Goal: Information Seeking & Learning: Compare options

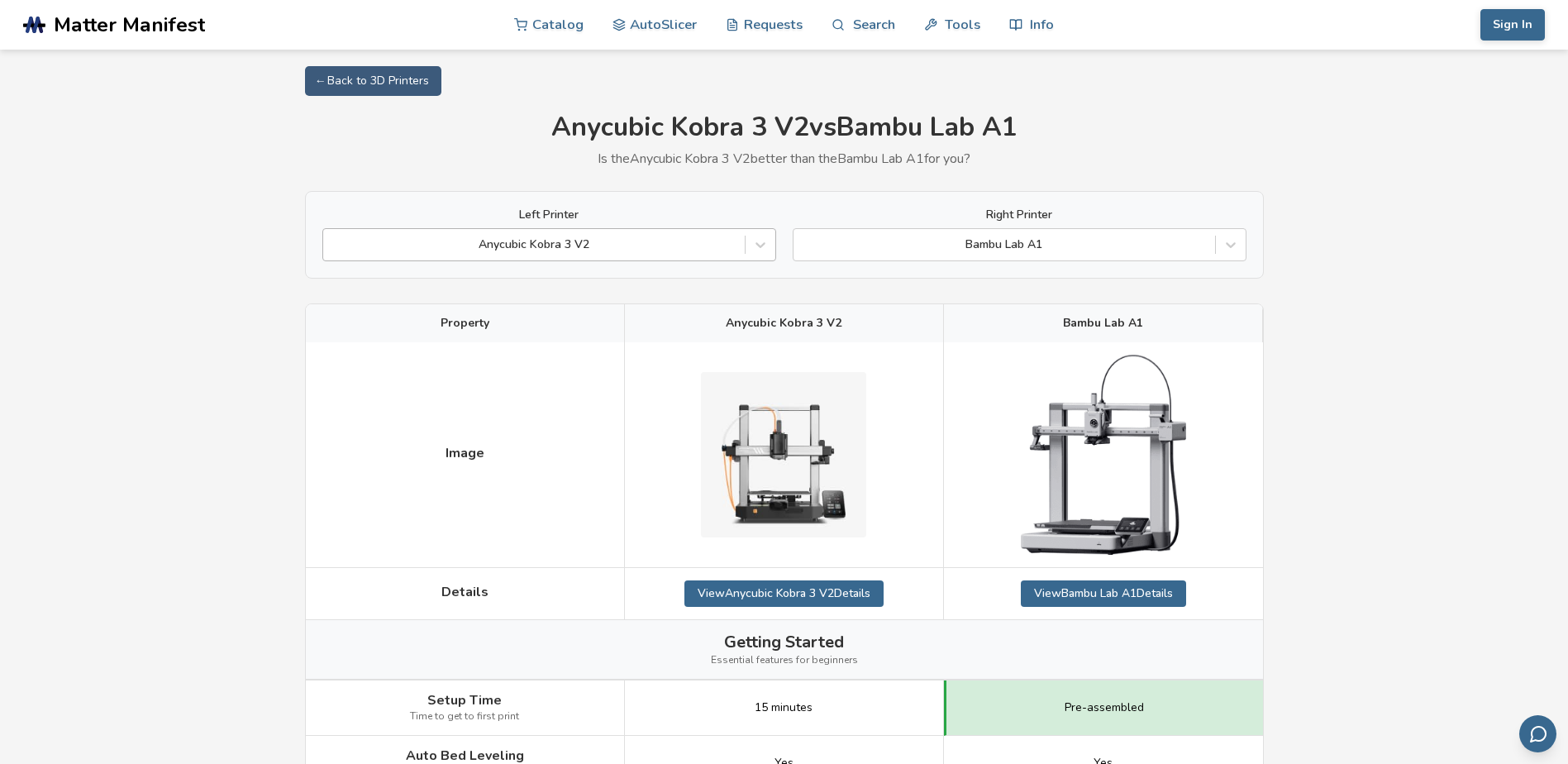
click at [658, 239] on div at bounding box center [534, 244] width 405 height 17
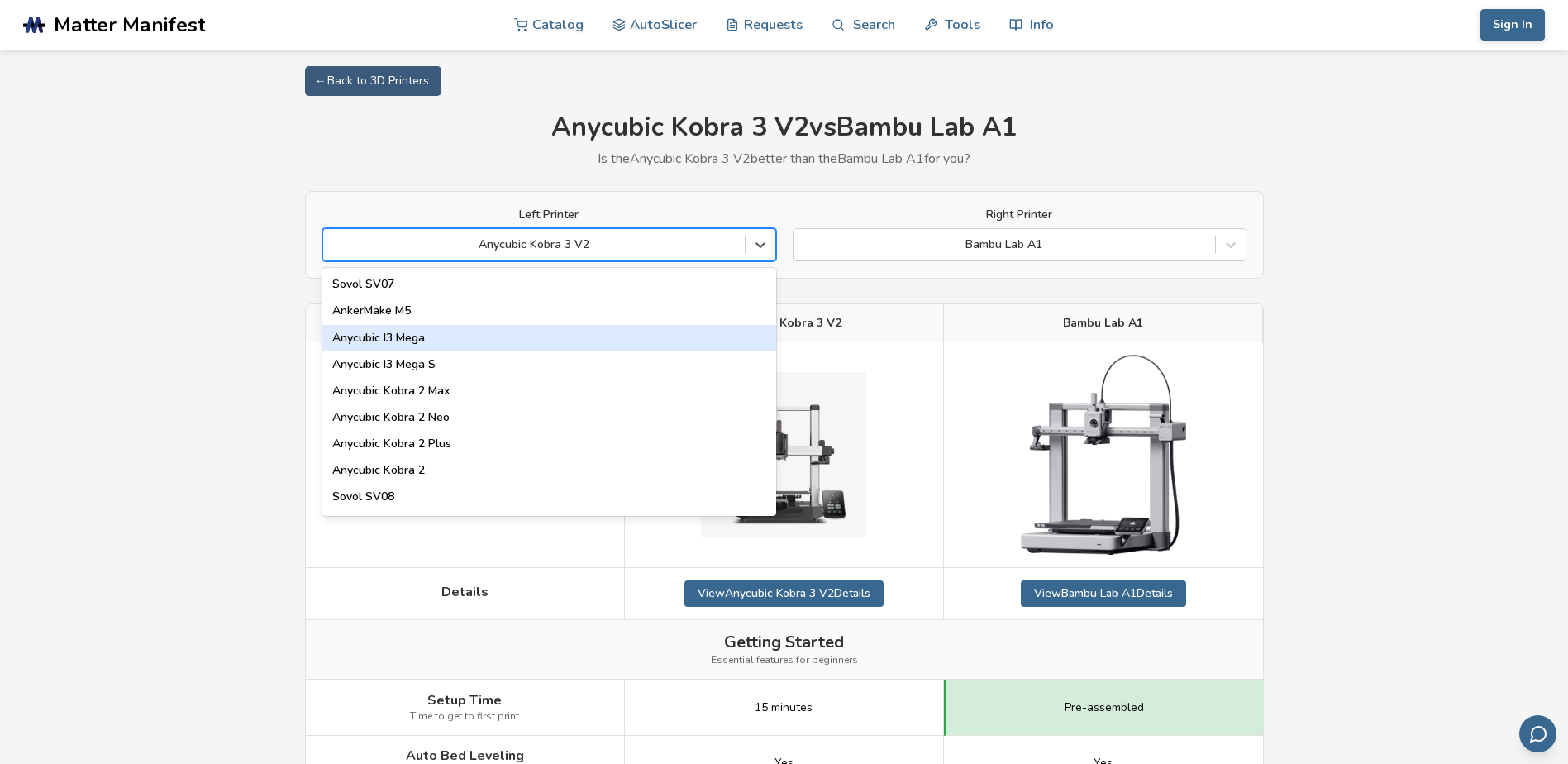
click at [561, 327] on div "Anycubic I3 Mega" at bounding box center [549, 339] width 453 height 27
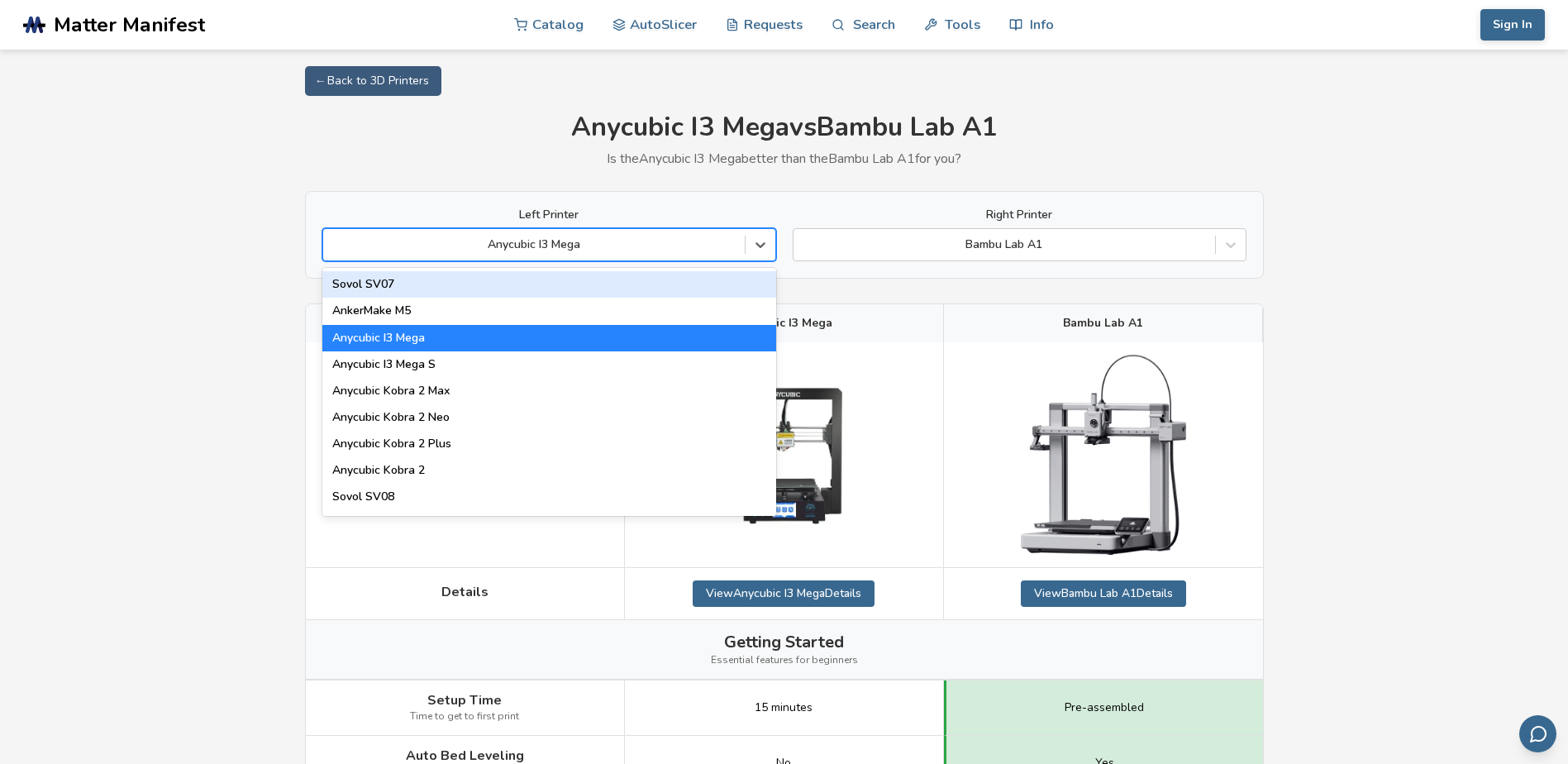
click at [613, 230] on div "Anycubic I3 Mega" at bounding box center [549, 244] width 453 height 33
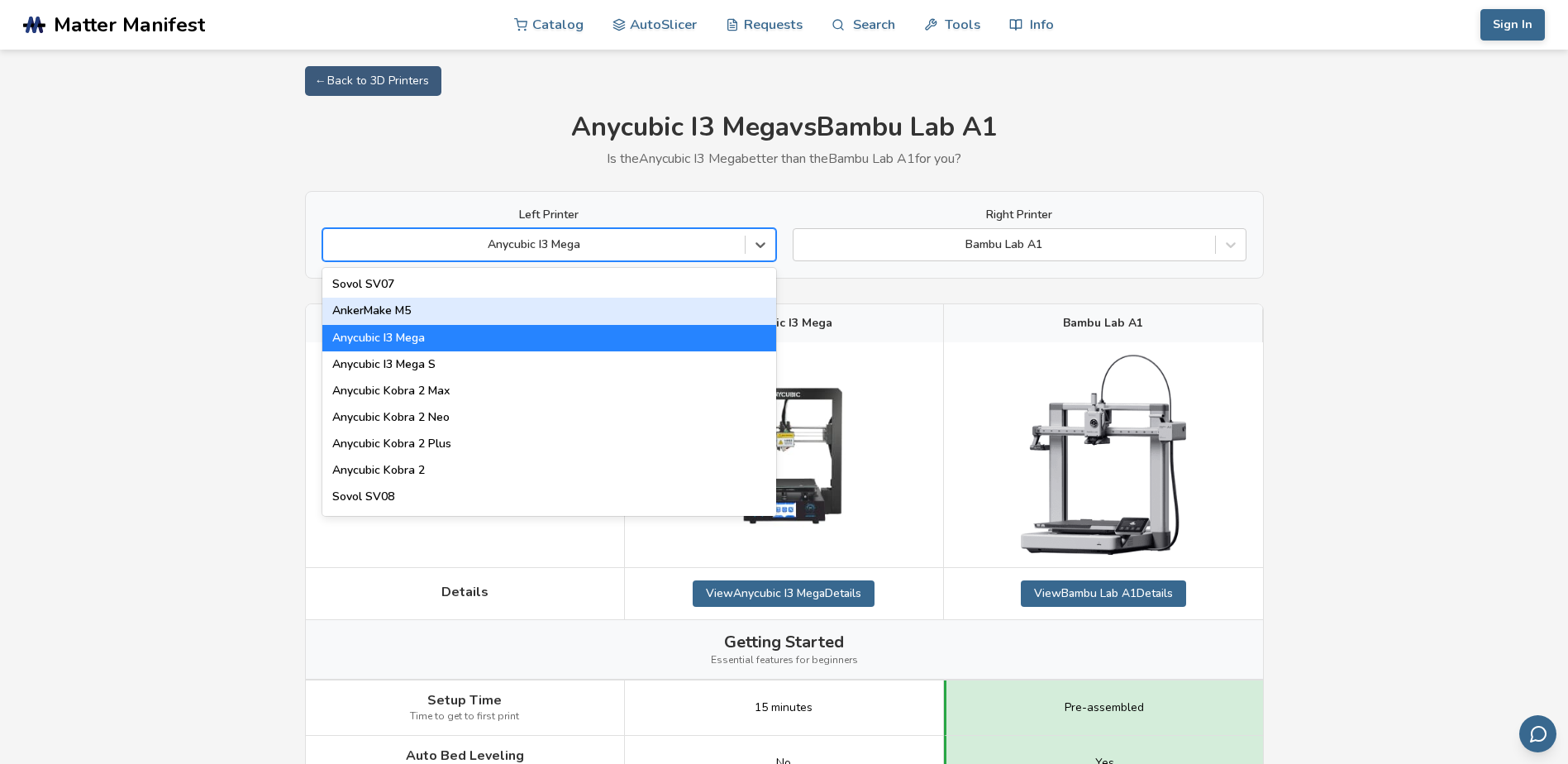
click at [575, 312] on div "AnkerMake M5" at bounding box center [549, 311] width 453 height 27
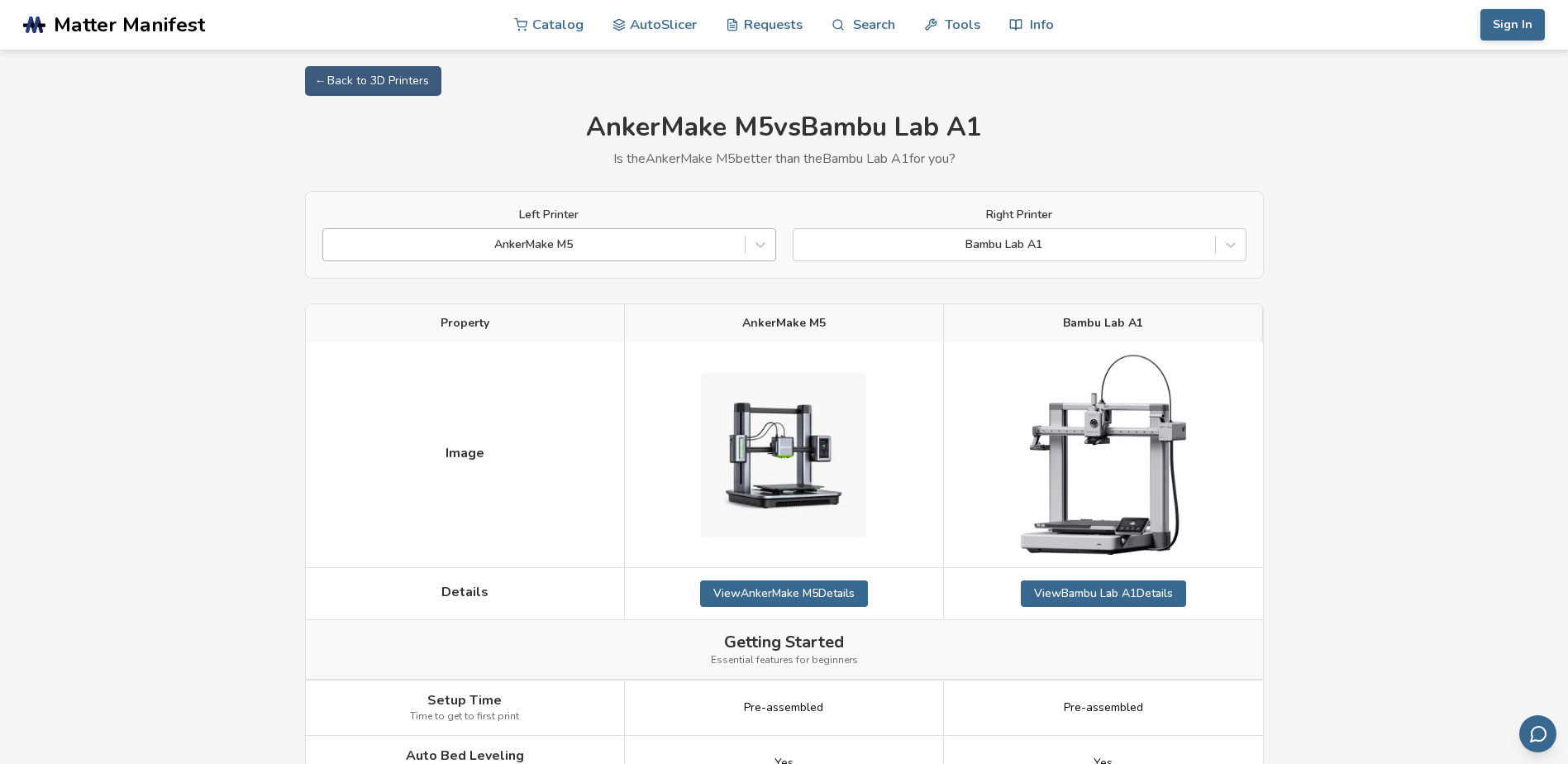
click at [659, 243] on div at bounding box center [534, 244] width 405 height 17
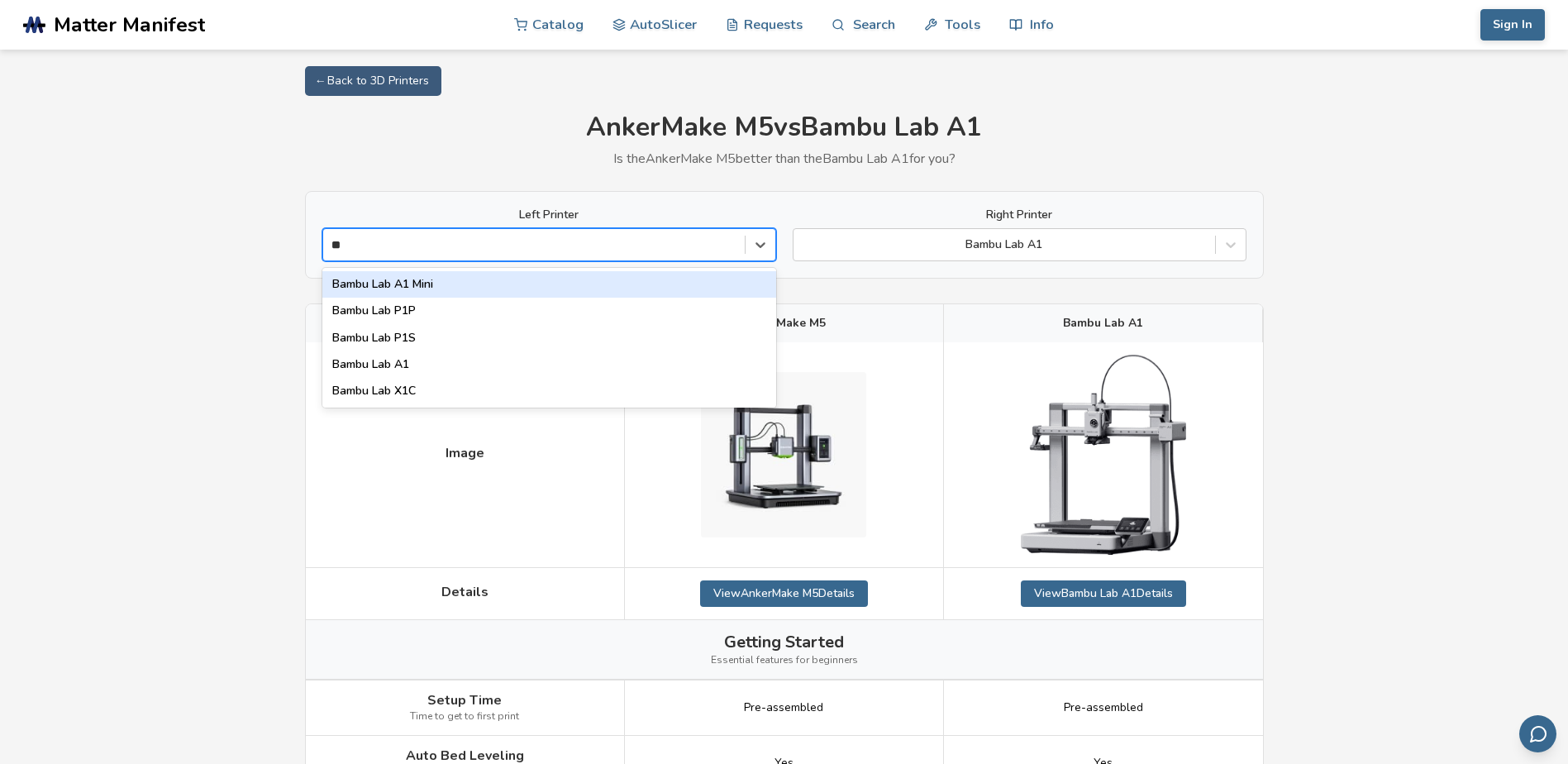
type input "*"
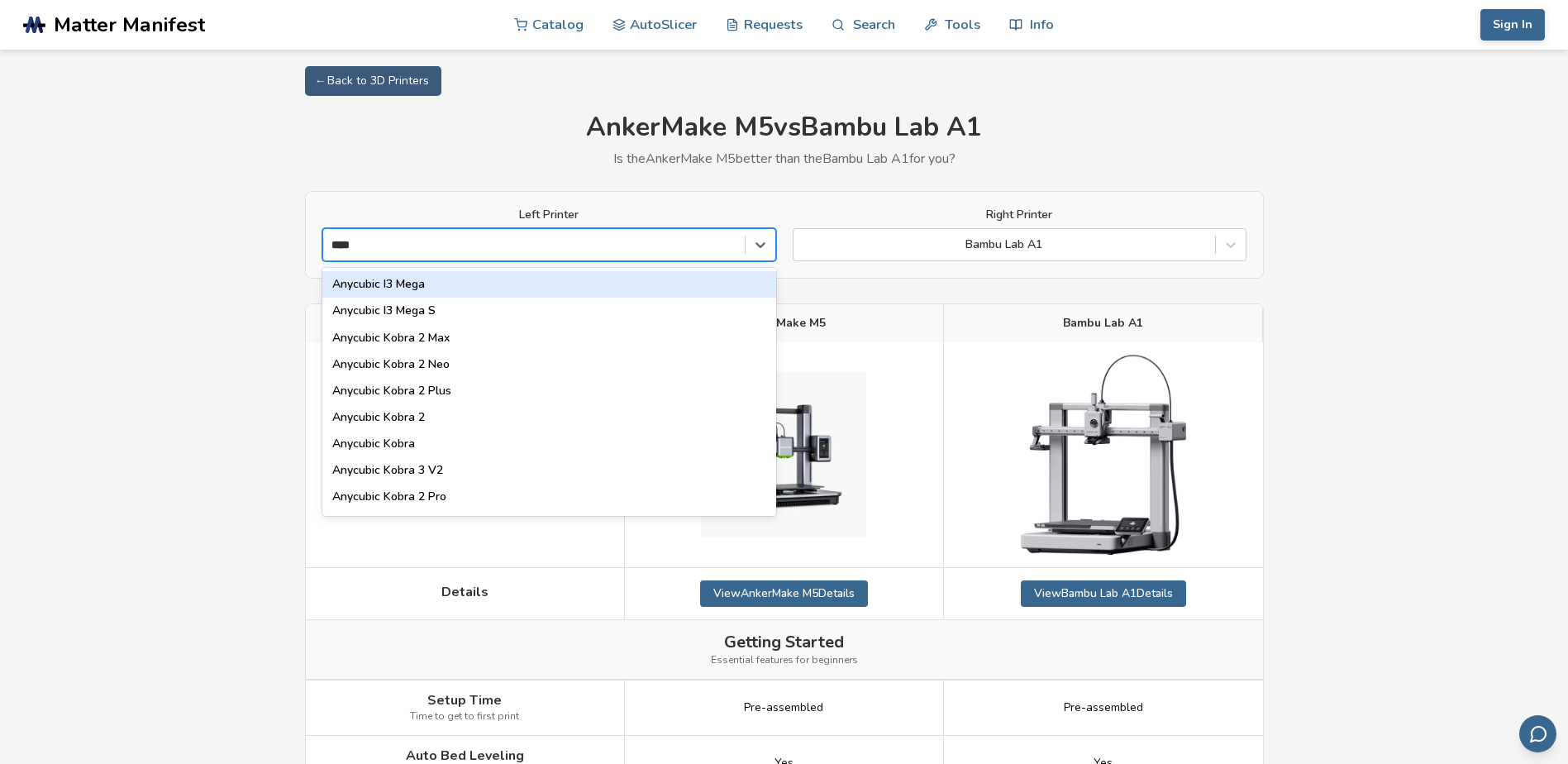
type input "*****"
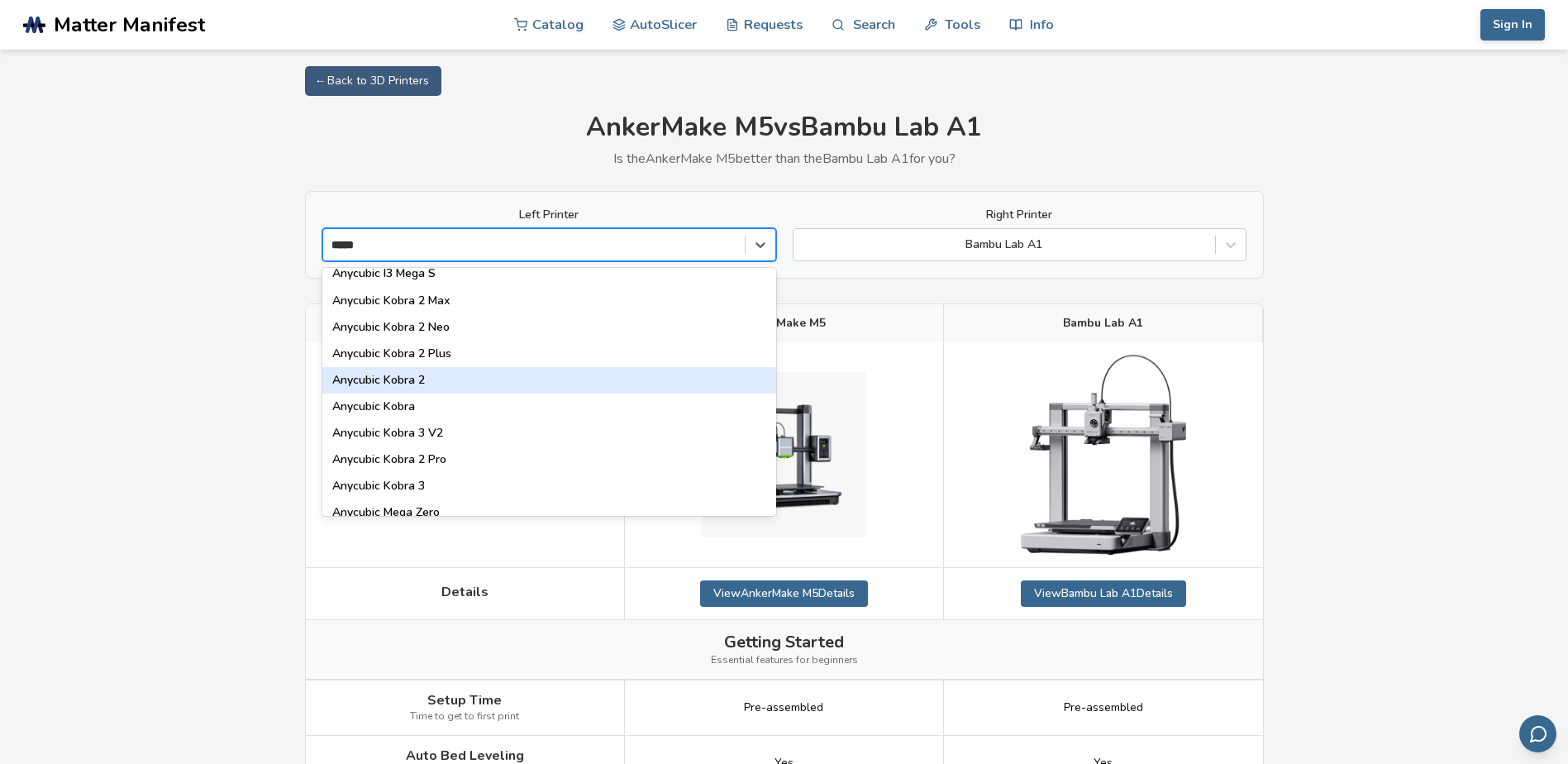
scroll to position [83, 0]
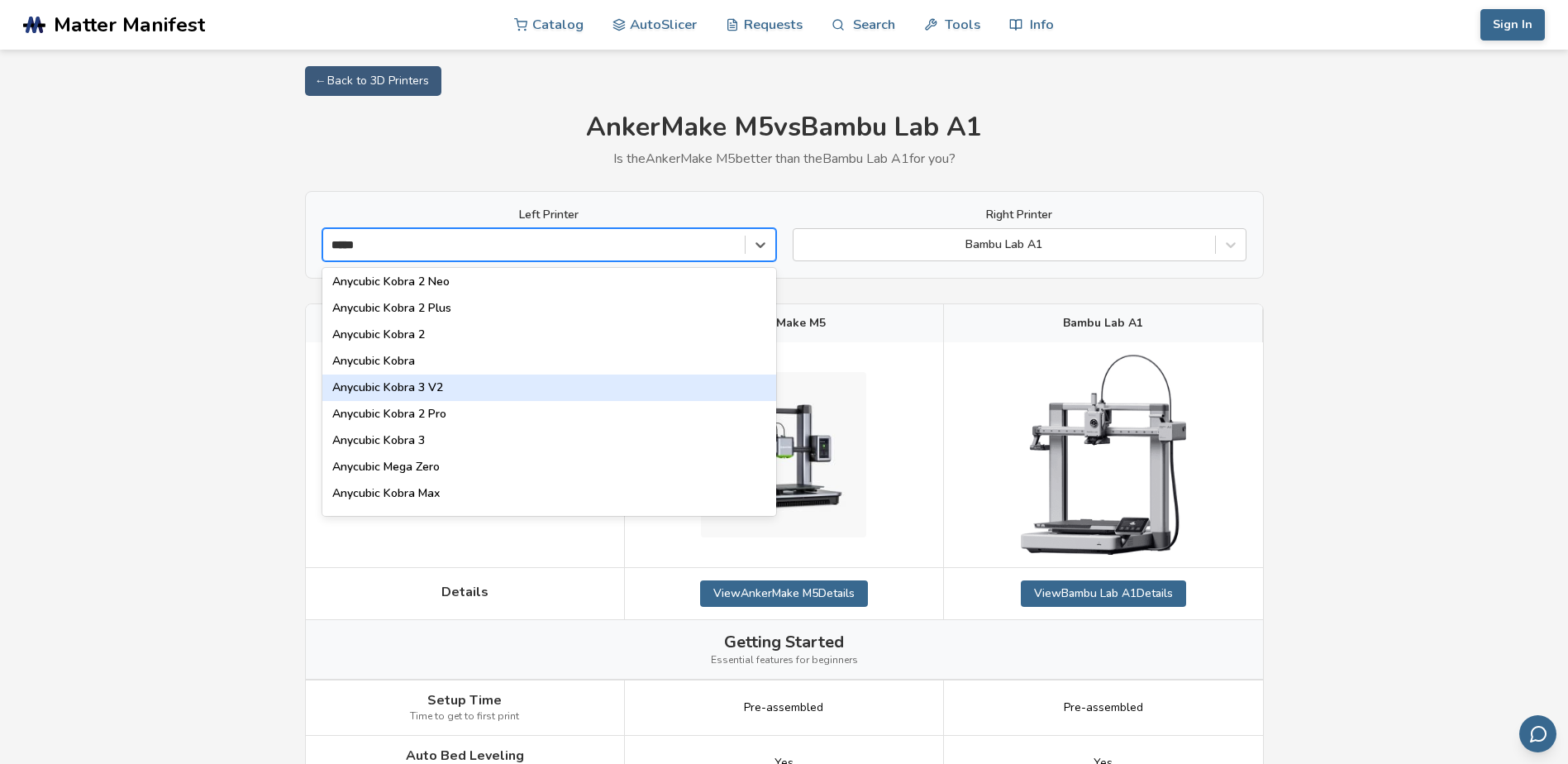
click at [506, 399] on div "Anycubic Kobra 3 V2" at bounding box center [549, 388] width 453 height 27
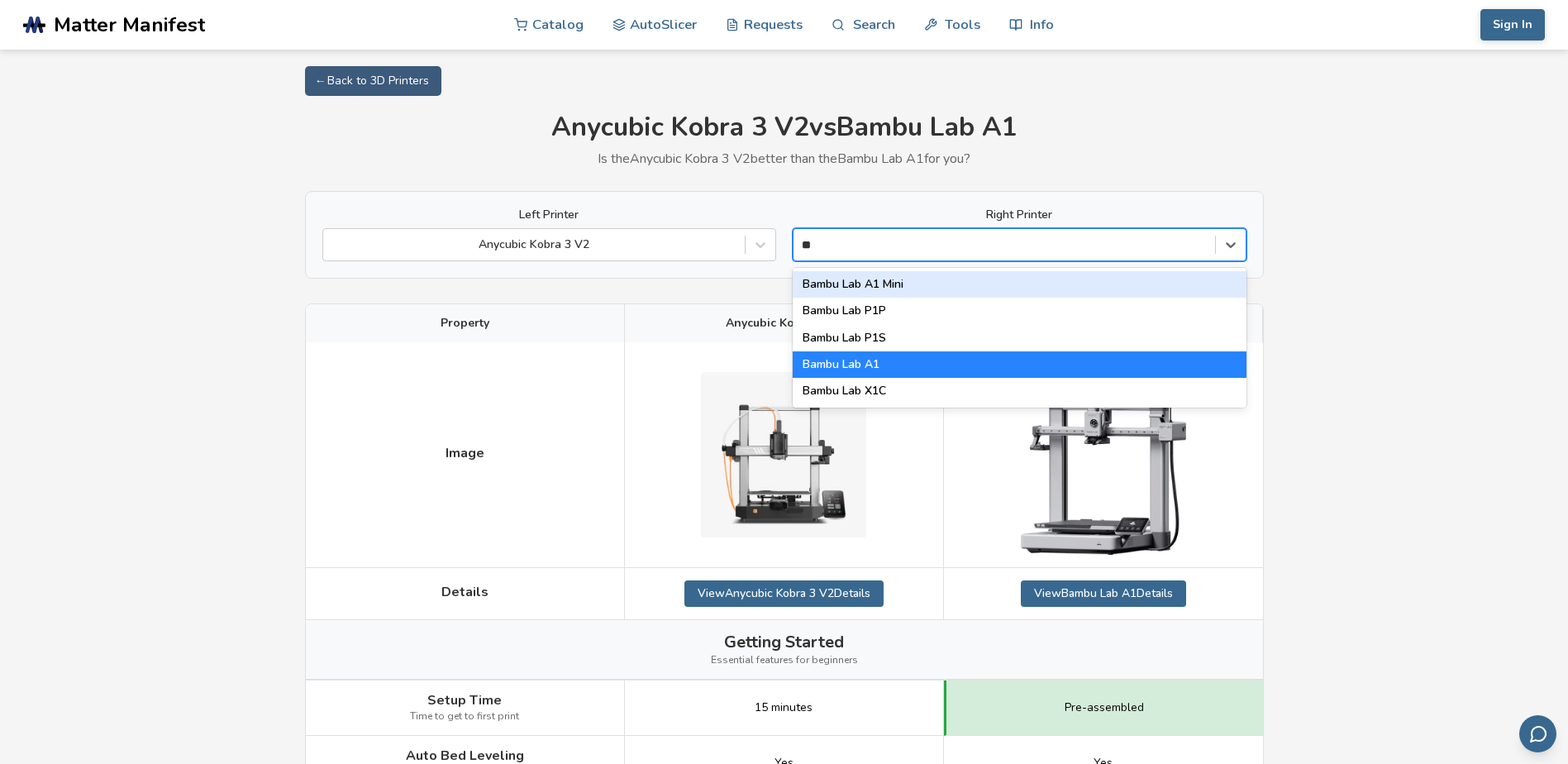
type input "*"
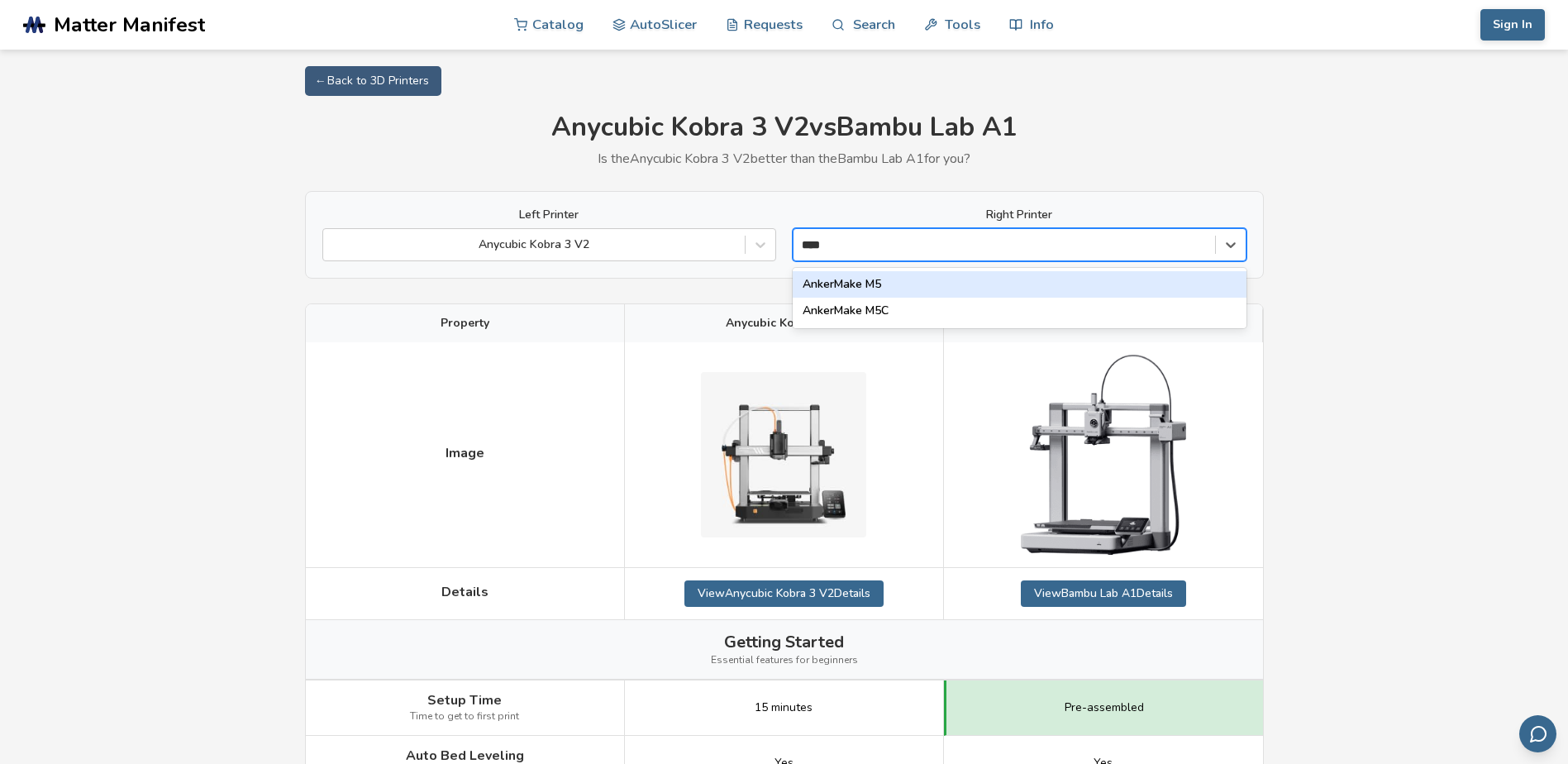
type input "*****"
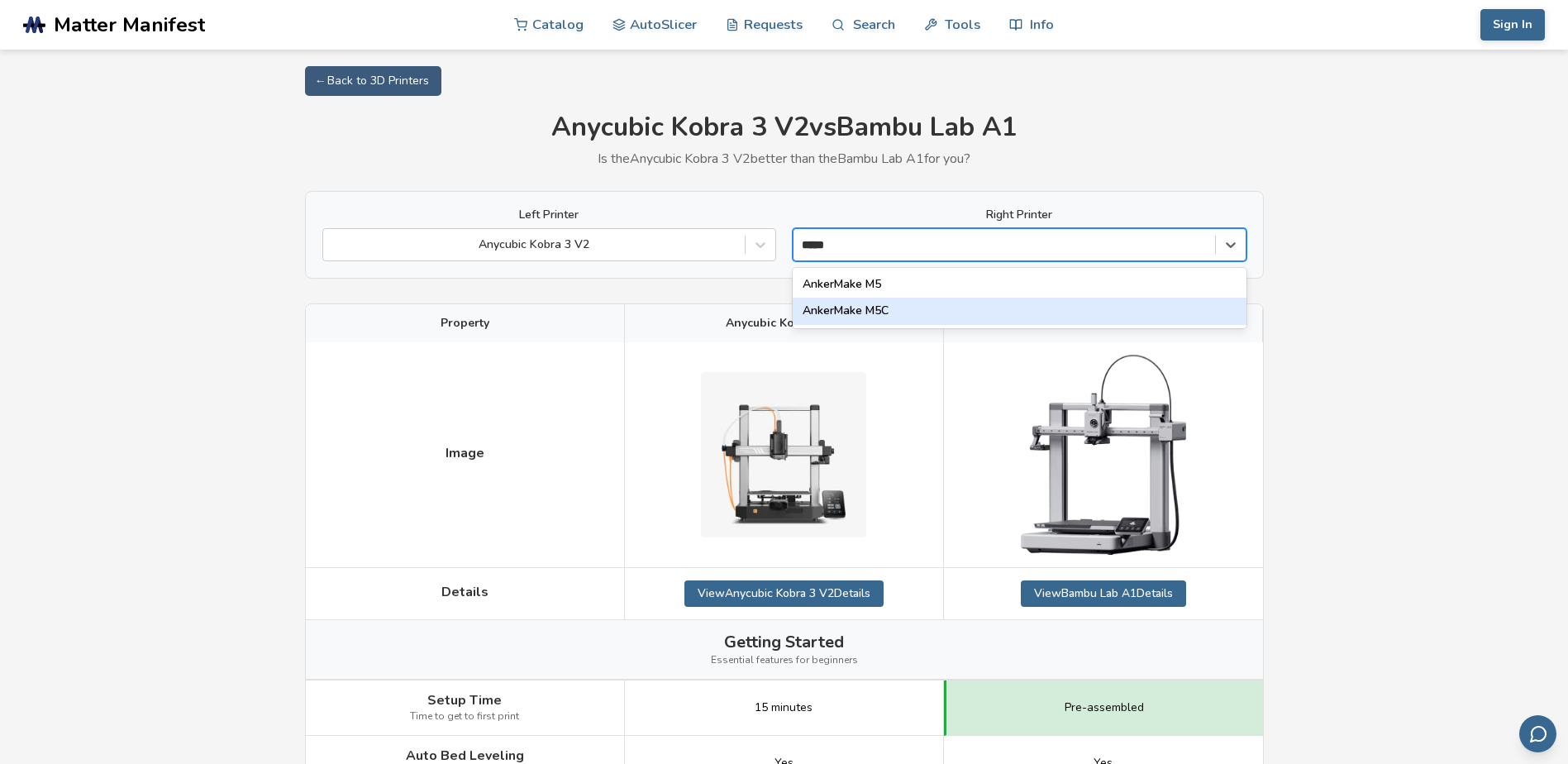
click at [1022, 312] on div "AnkerMake M5C" at bounding box center [1019, 311] width 453 height 27
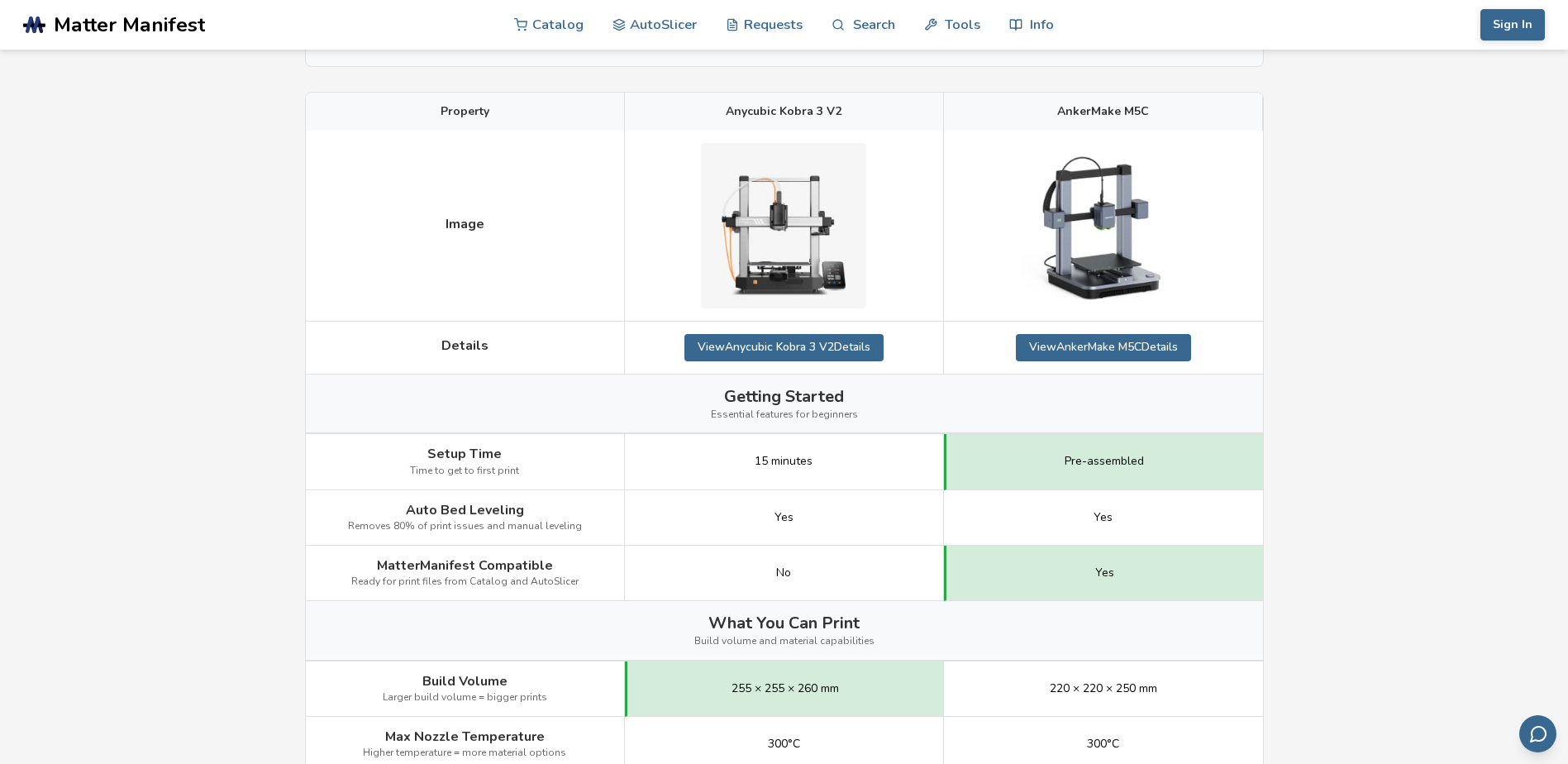
scroll to position [248, 0]
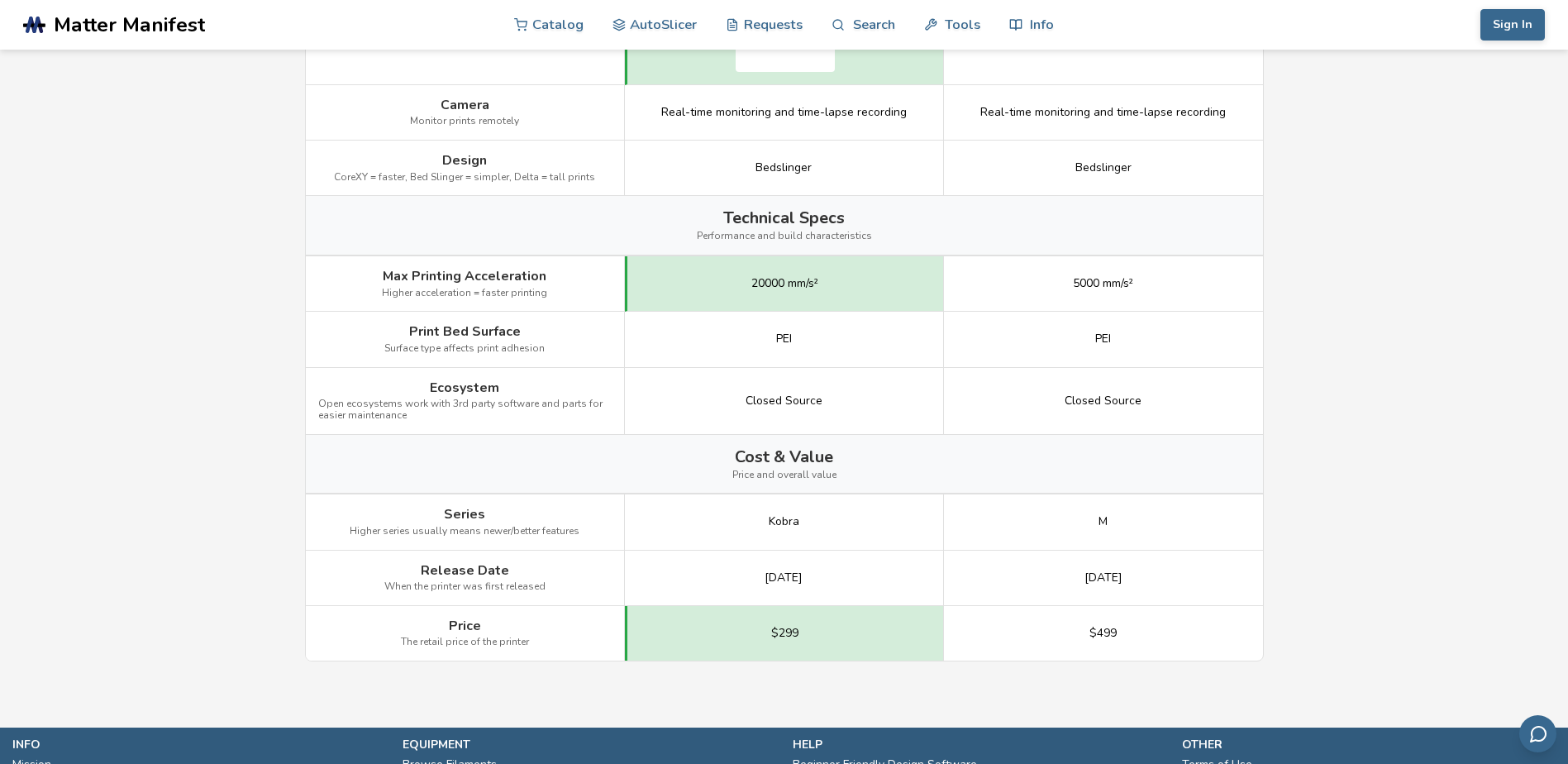
scroll to position [1902, 0]
